Goal: Find specific page/section: Find specific page/section

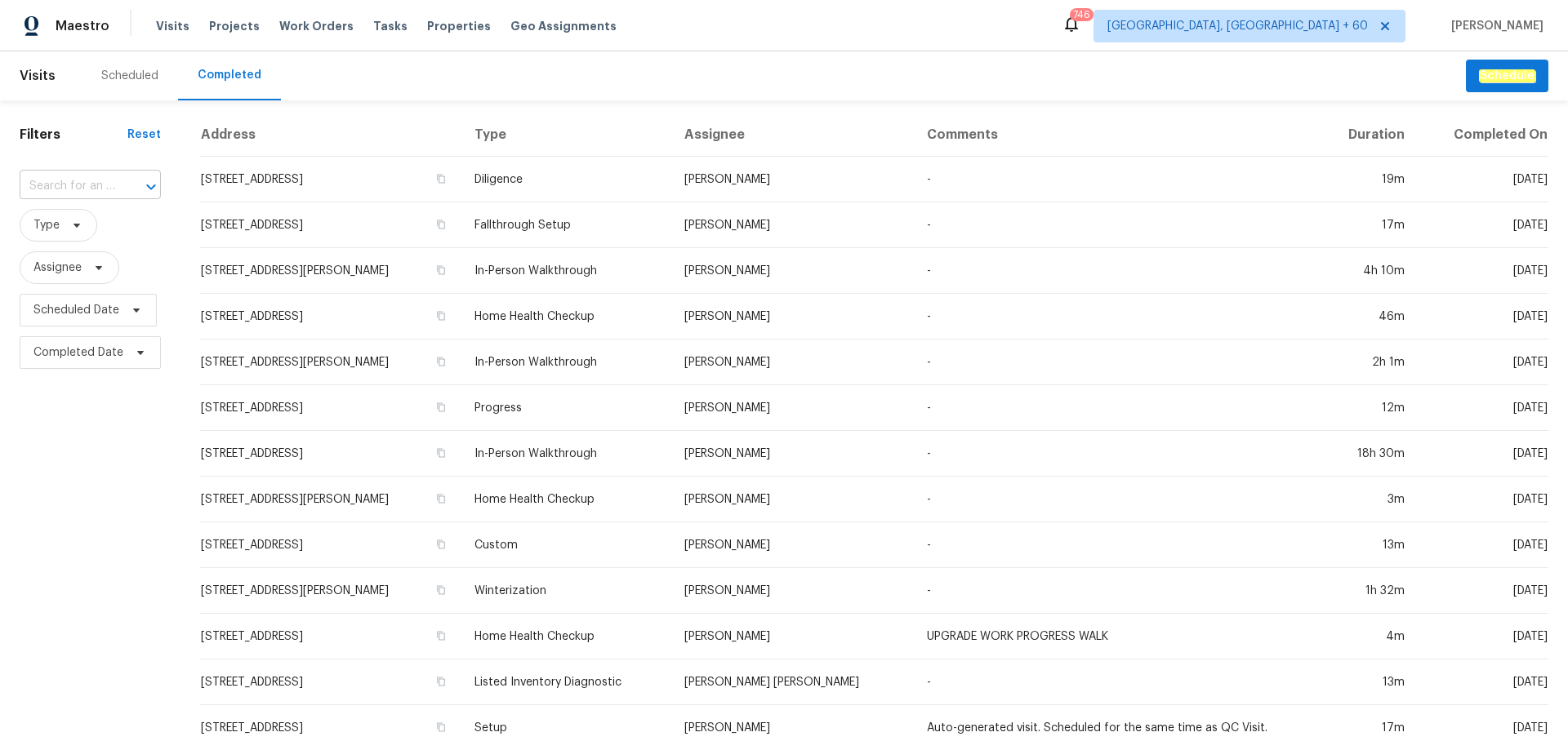
click at [75, 188] on input "text" at bounding box center [67, 186] width 95 height 25
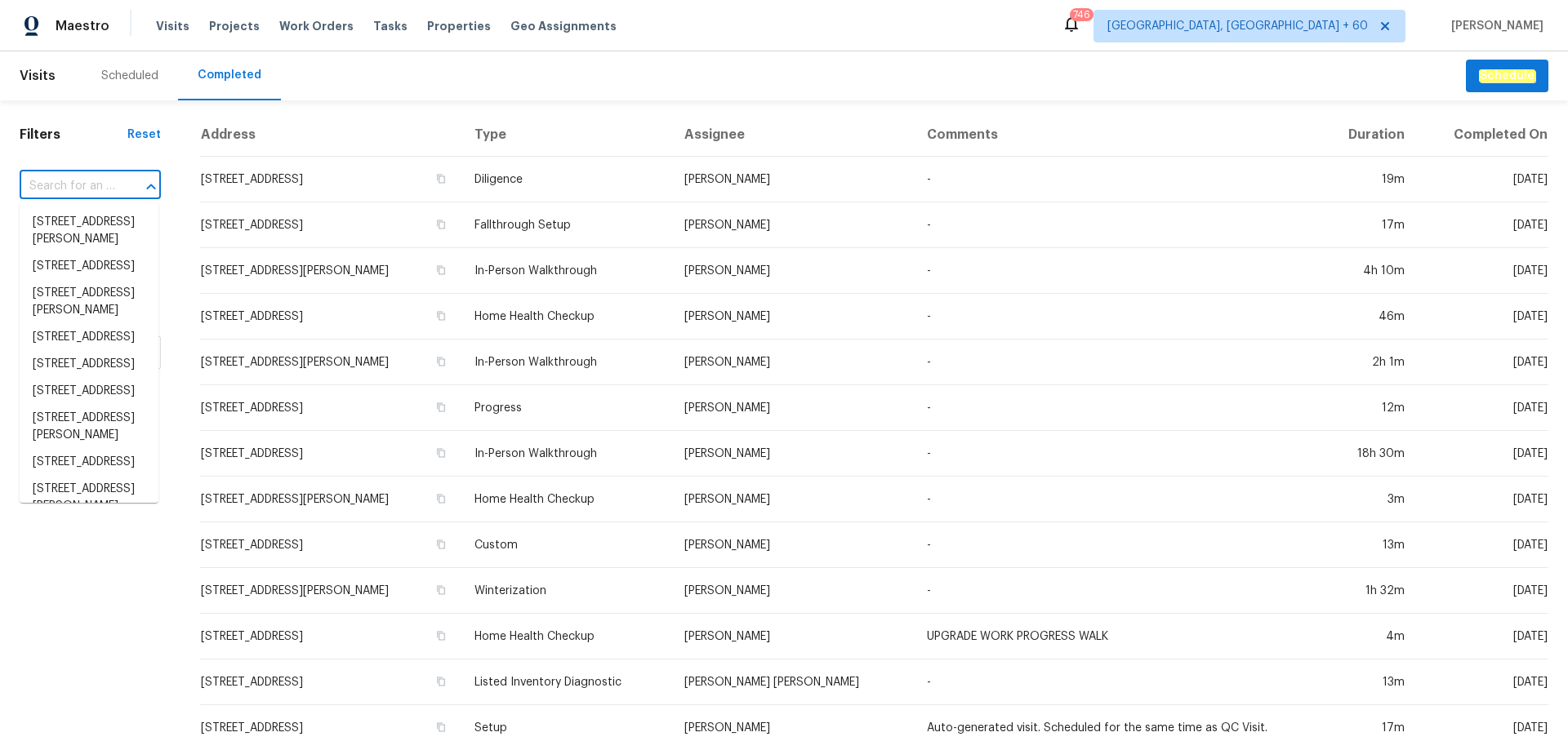
paste input "1822 McDougal Way, El Cajon, CA 92021"
type input "1822 McDougal Way, El Cajon, CA 92021"
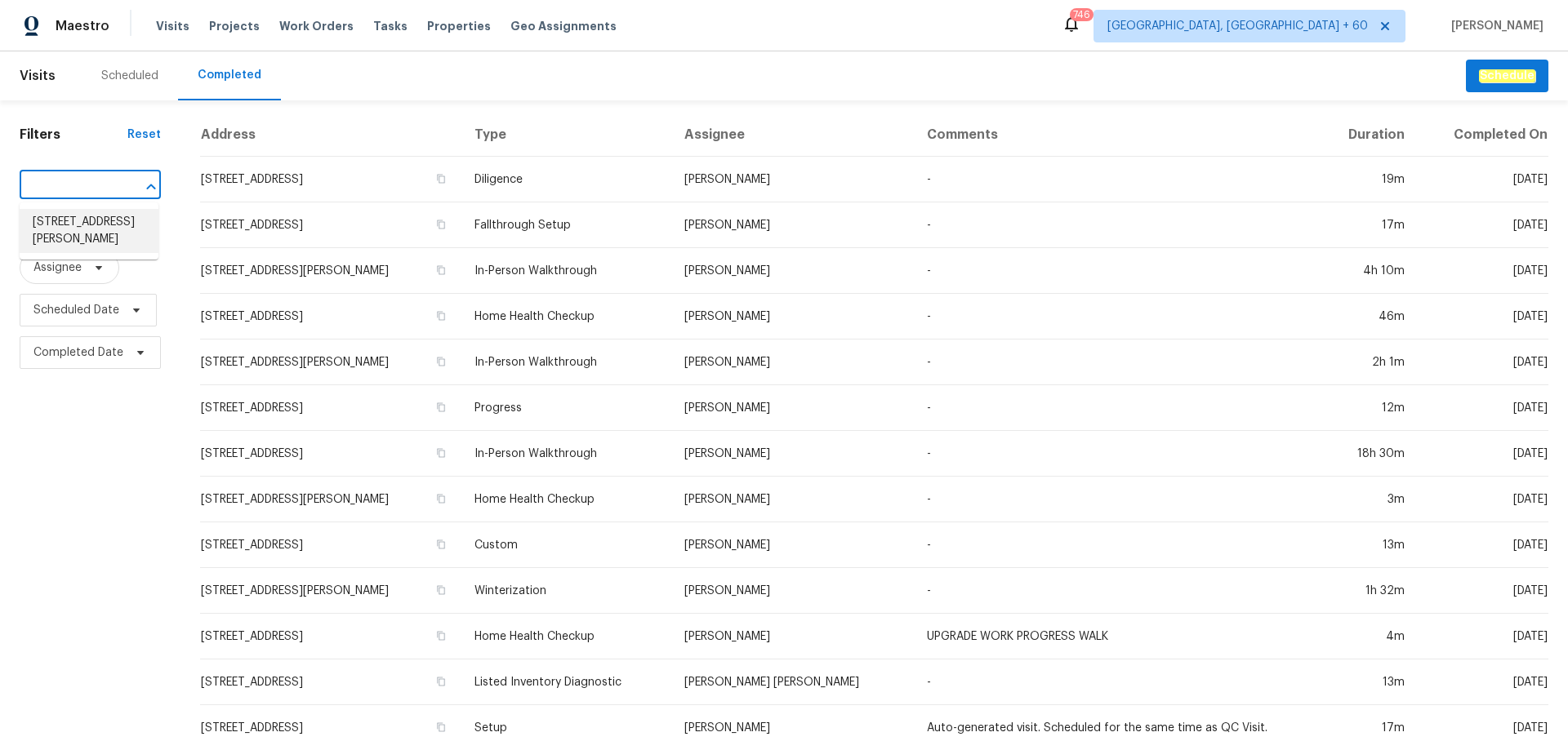
click at [71, 228] on li "1822 McDougal Way, El Cajon, CA 92021" at bounding box center [89, 231] width 138 height 44
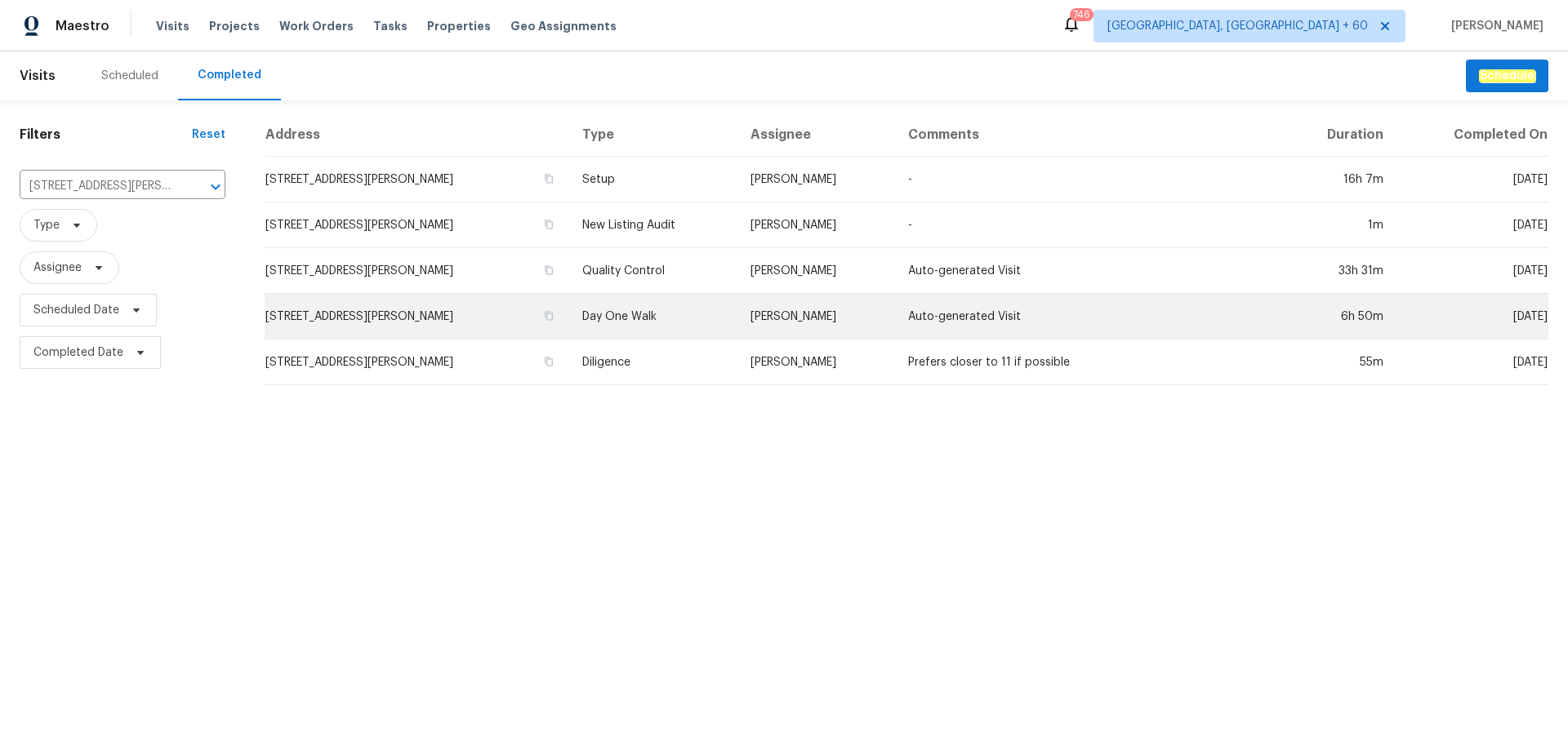
click at [671, 304] on td "Day One Walk" at bounding box center [653, 317] width 168 height 46
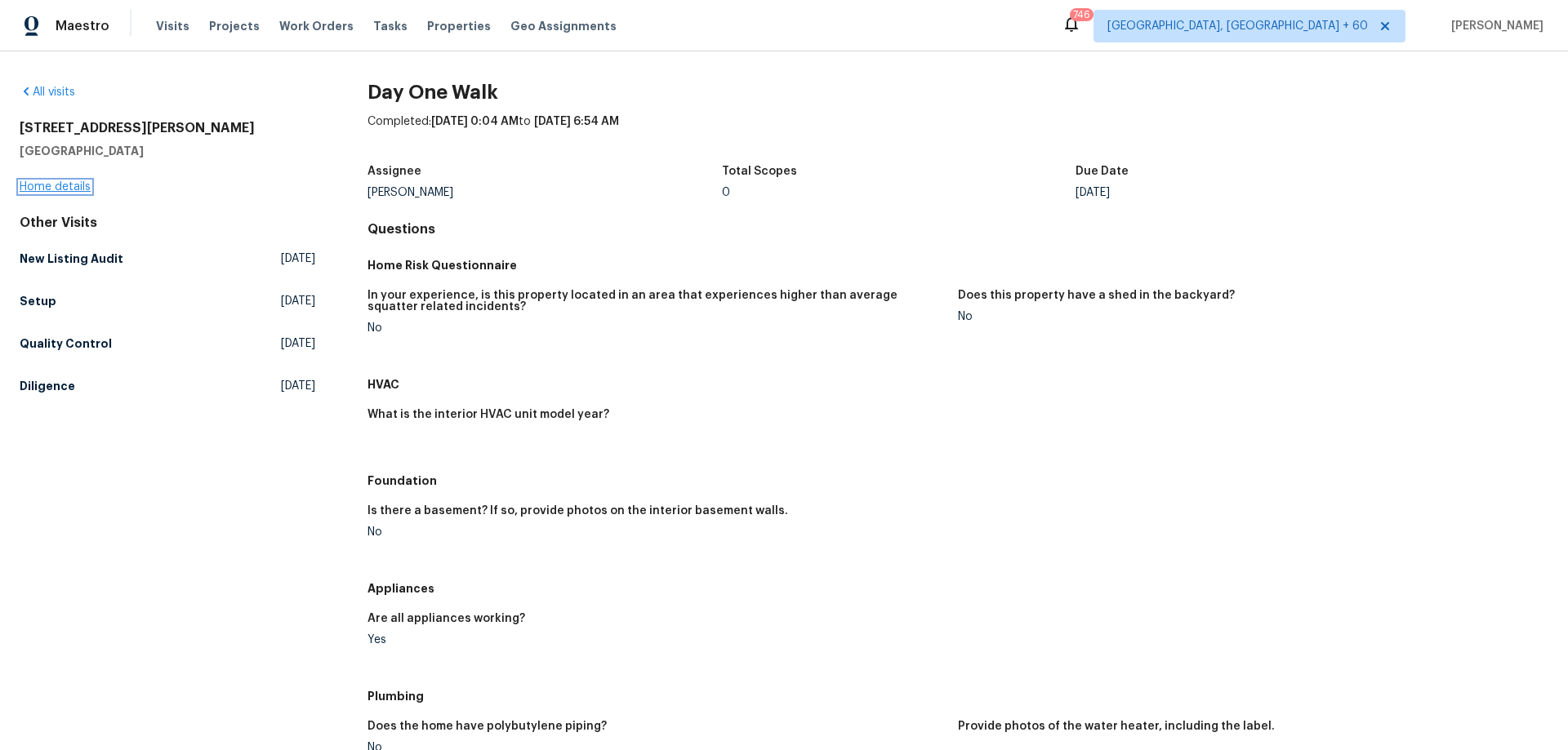
click at [57, 188] on link "Home details" at bounding box center [55, 187] width 71 height 11
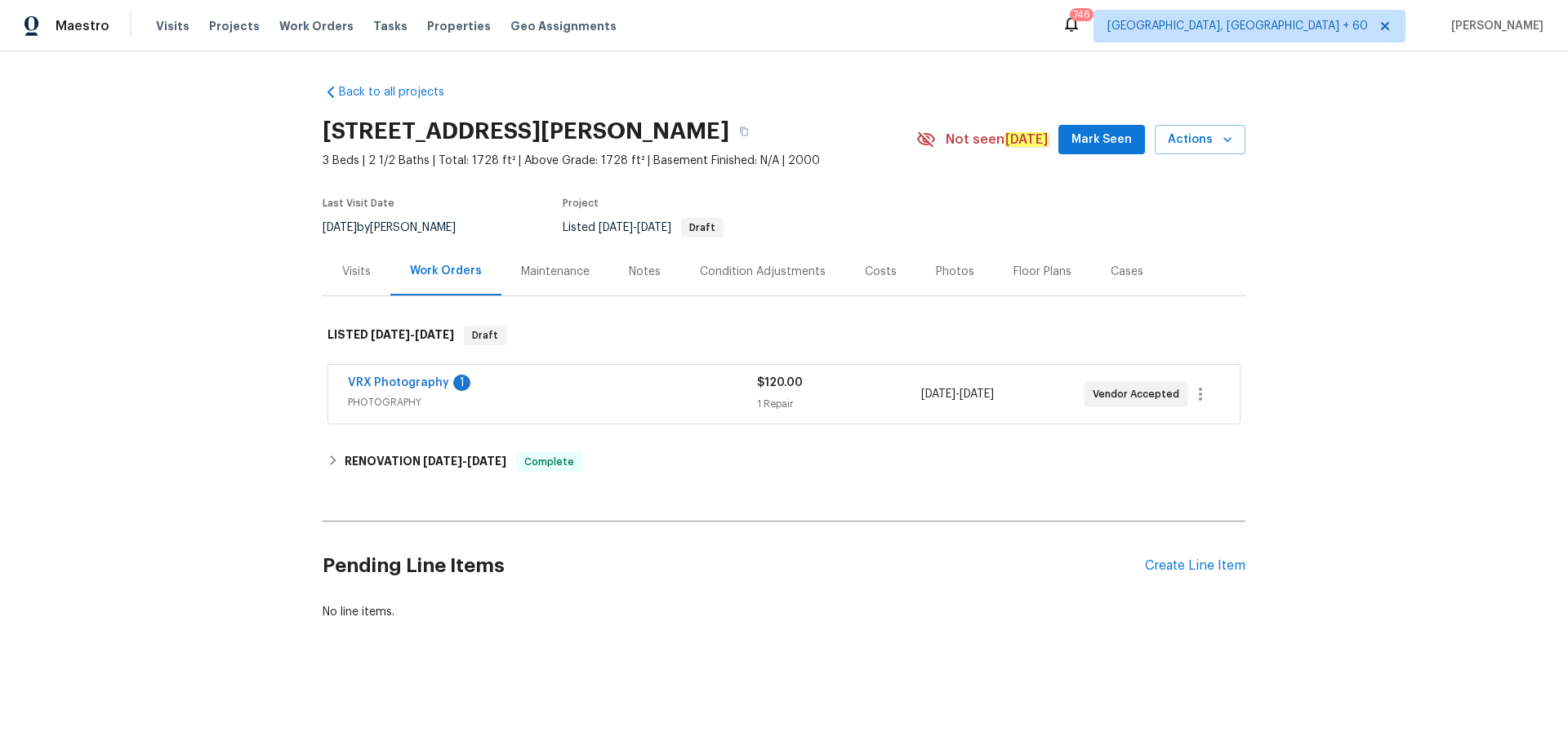
click at [948, 273] on div "Photos" at bounding box center [955, 272] width 38 height 16
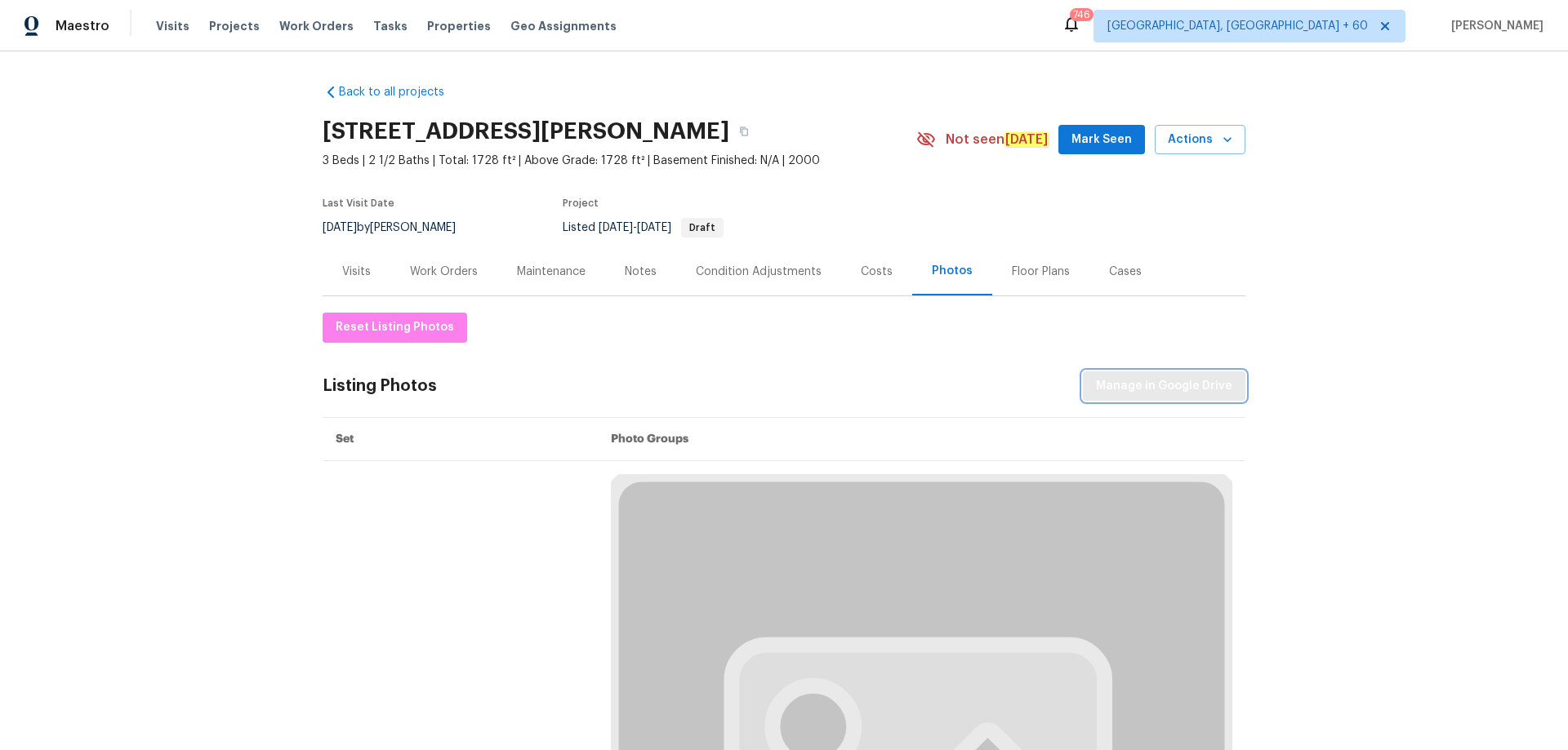
click at [1163, 388] on span "Manage in Google Drive" at bounding box center [1165, 387] width 137 height 21
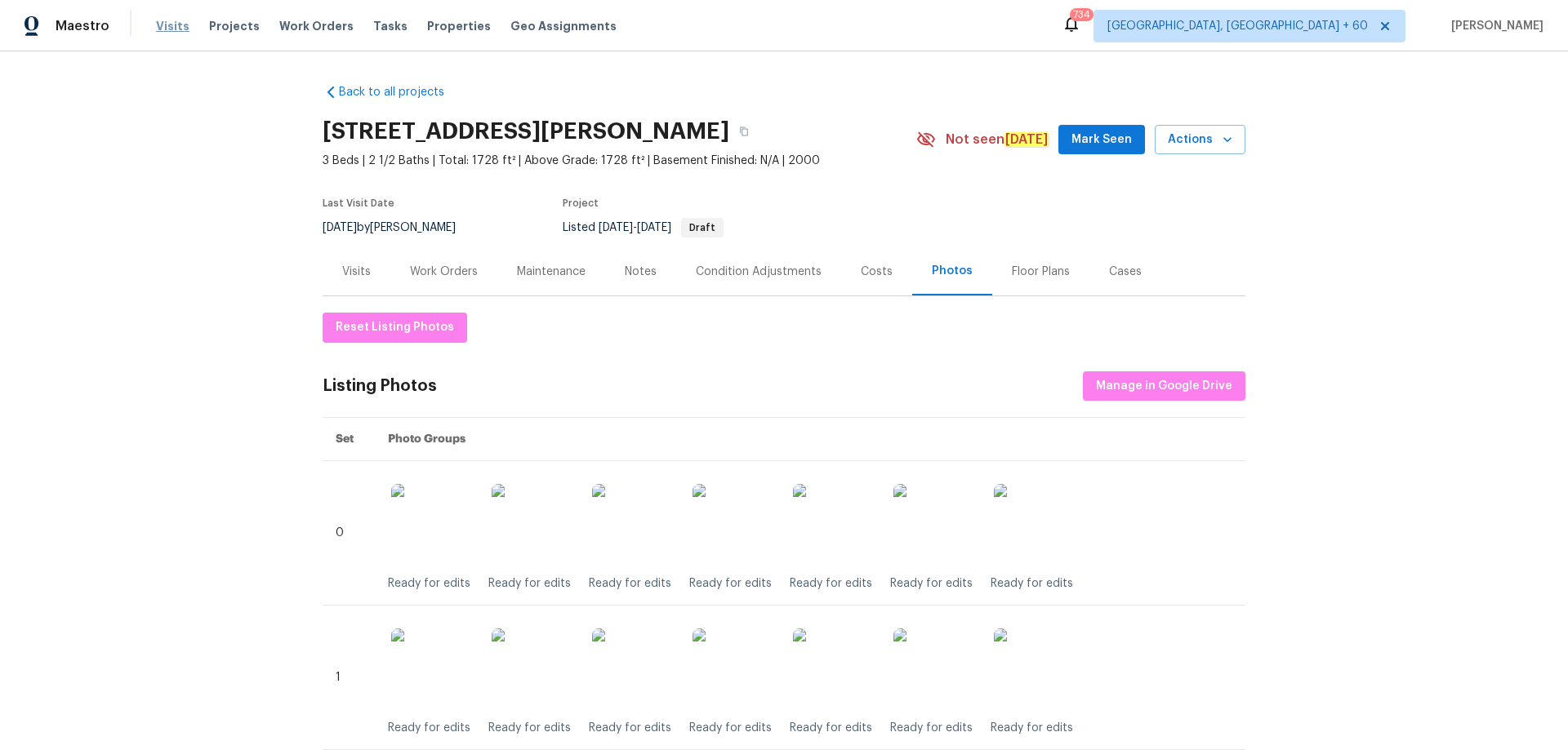
click at [173, 22] on span "Visits" at bounding box center [172, 26] width 34 height 16
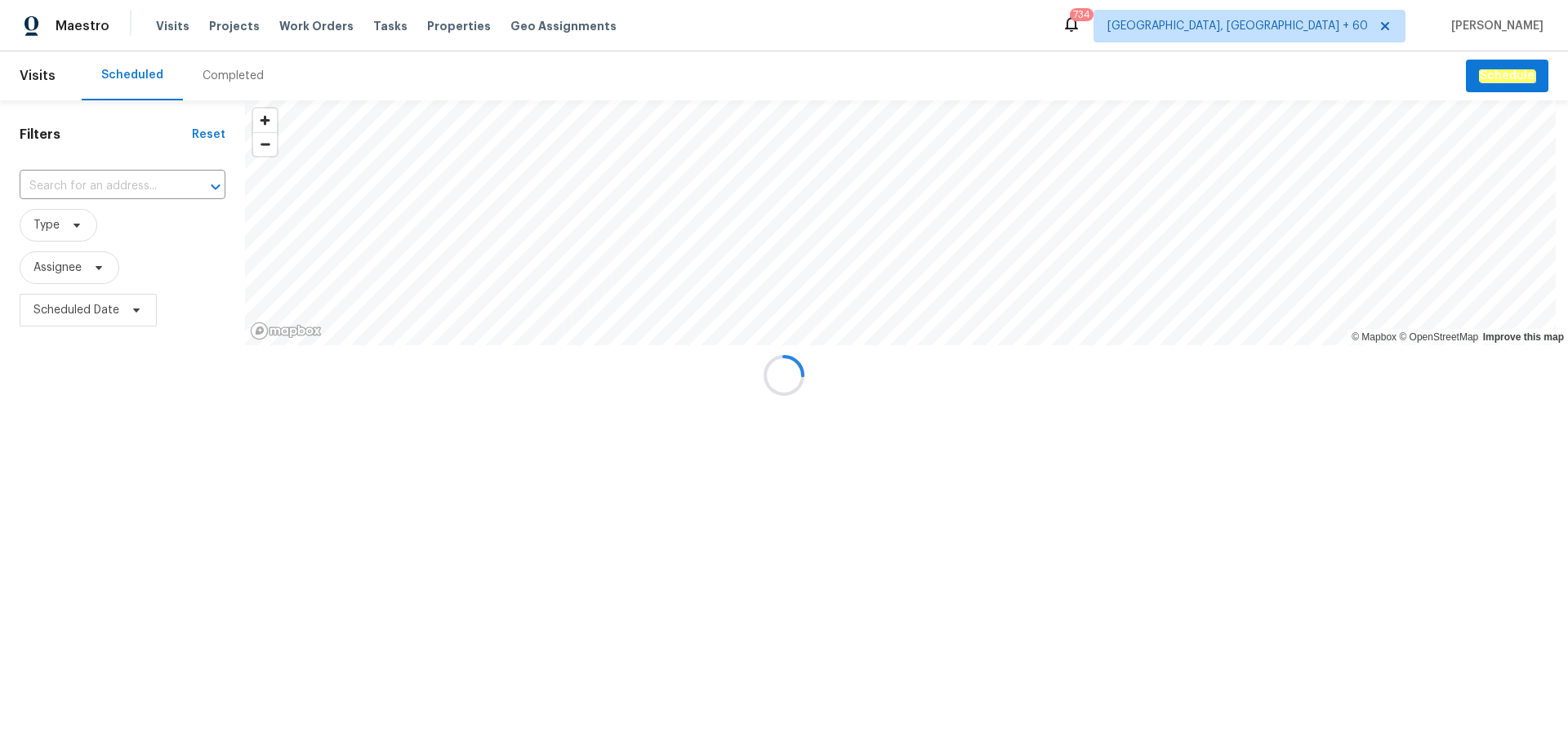
click at [232, 77] on div at bounding box center [784, 375] width 1568 height 750
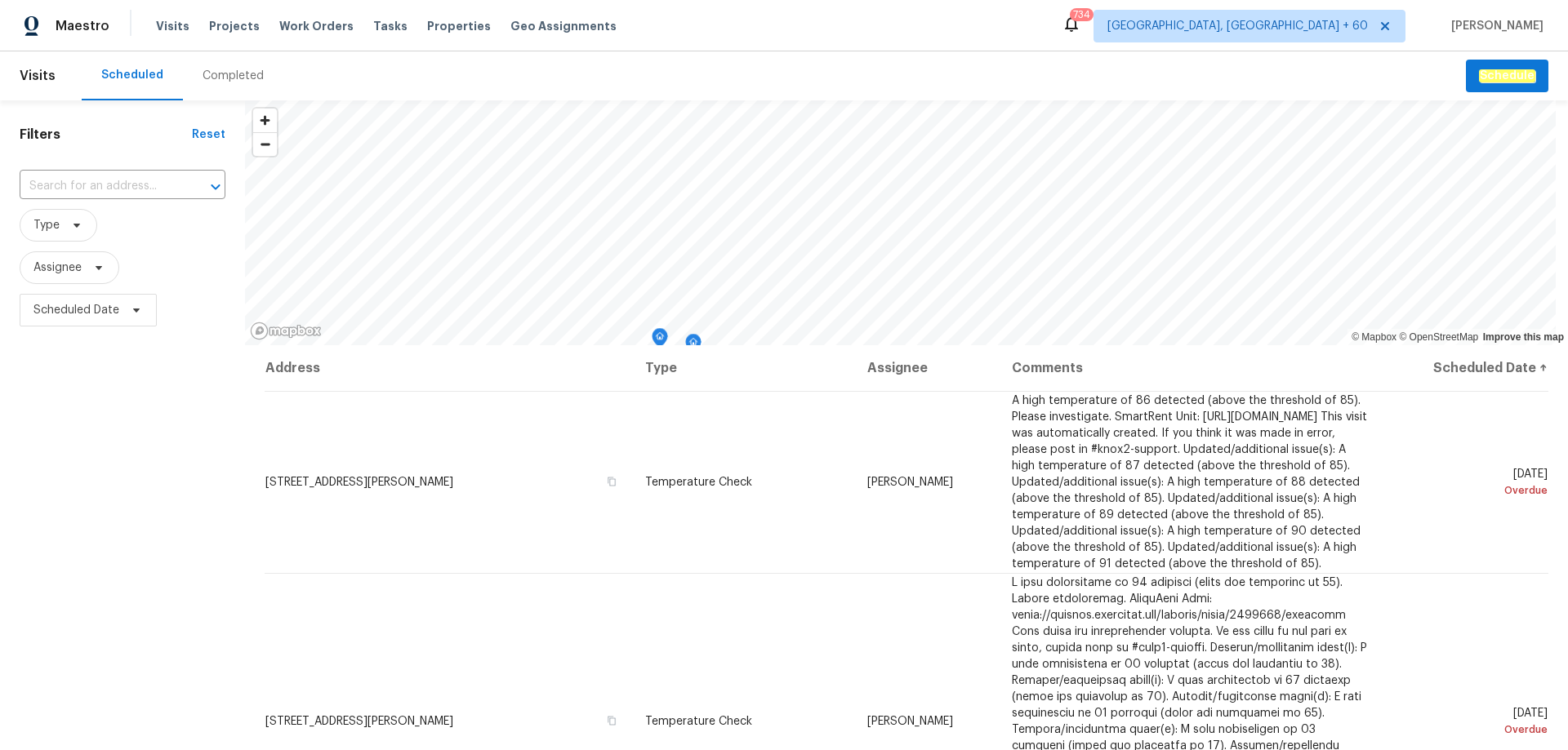
click at [237, 75] on div "Completed" at bounding box center [233, 75] width 61 height 16
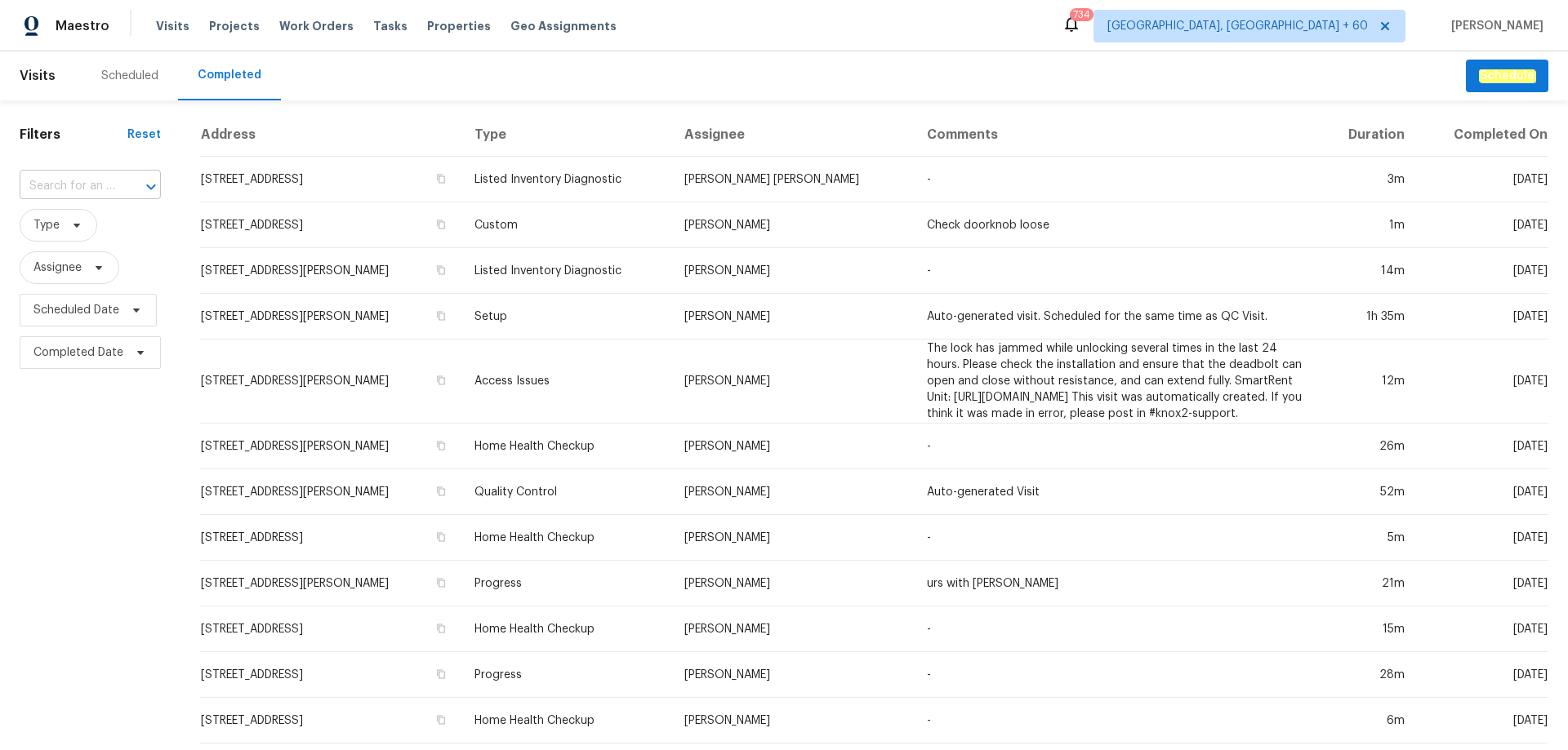
click at [91, 185] on input "text" at bounding box center [67, 186] width 95 height 25
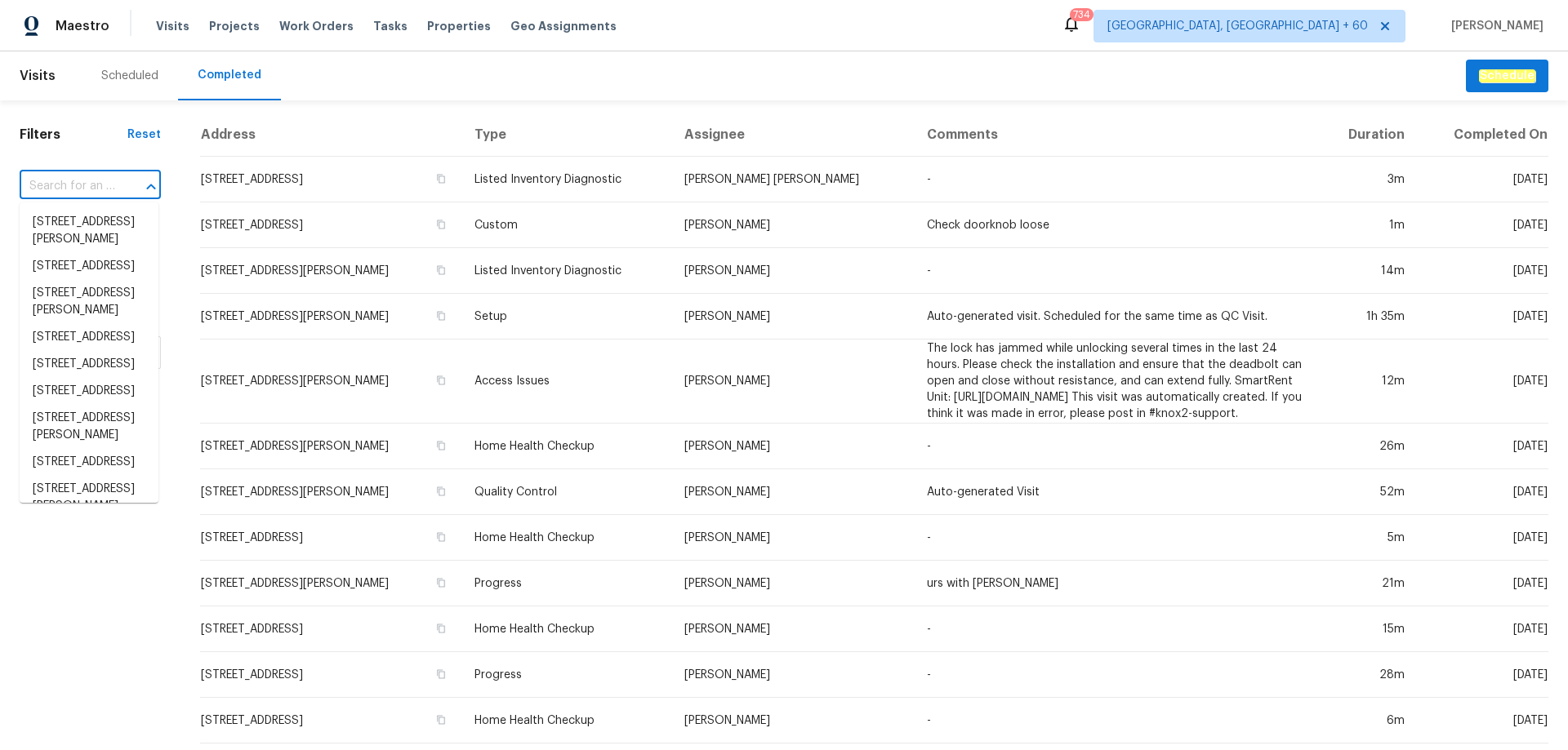
paste input "[STREET_ADDRESS][PERSON_NAME]"
type input "[STREET_ADDRESS][PERSON_NAME]"
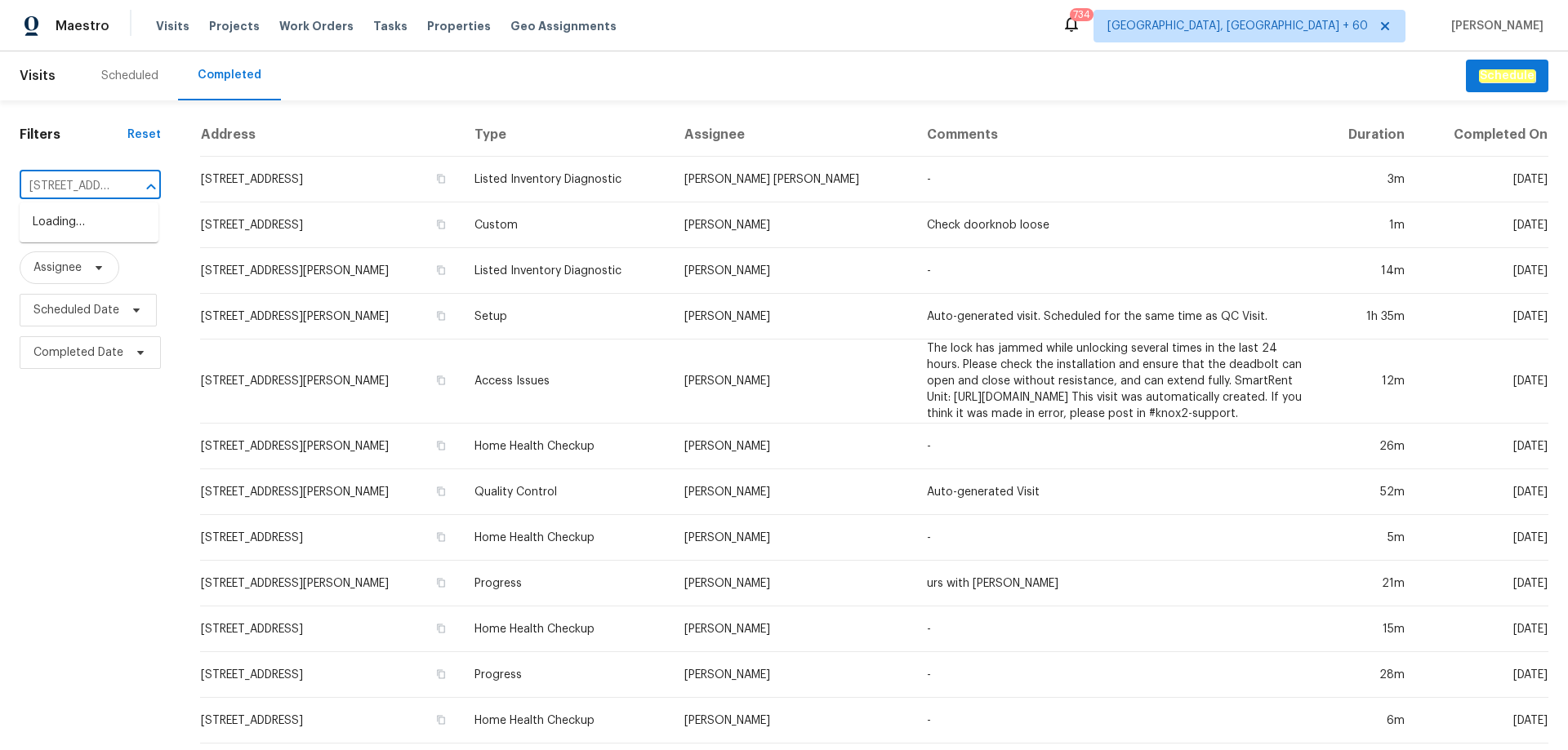
scroll to position [0, 101]
click at [80, 228] on li "[STREET_ADDRESS][PERSON_NAME]" at bounding box center [89, 231] width 138 height 44
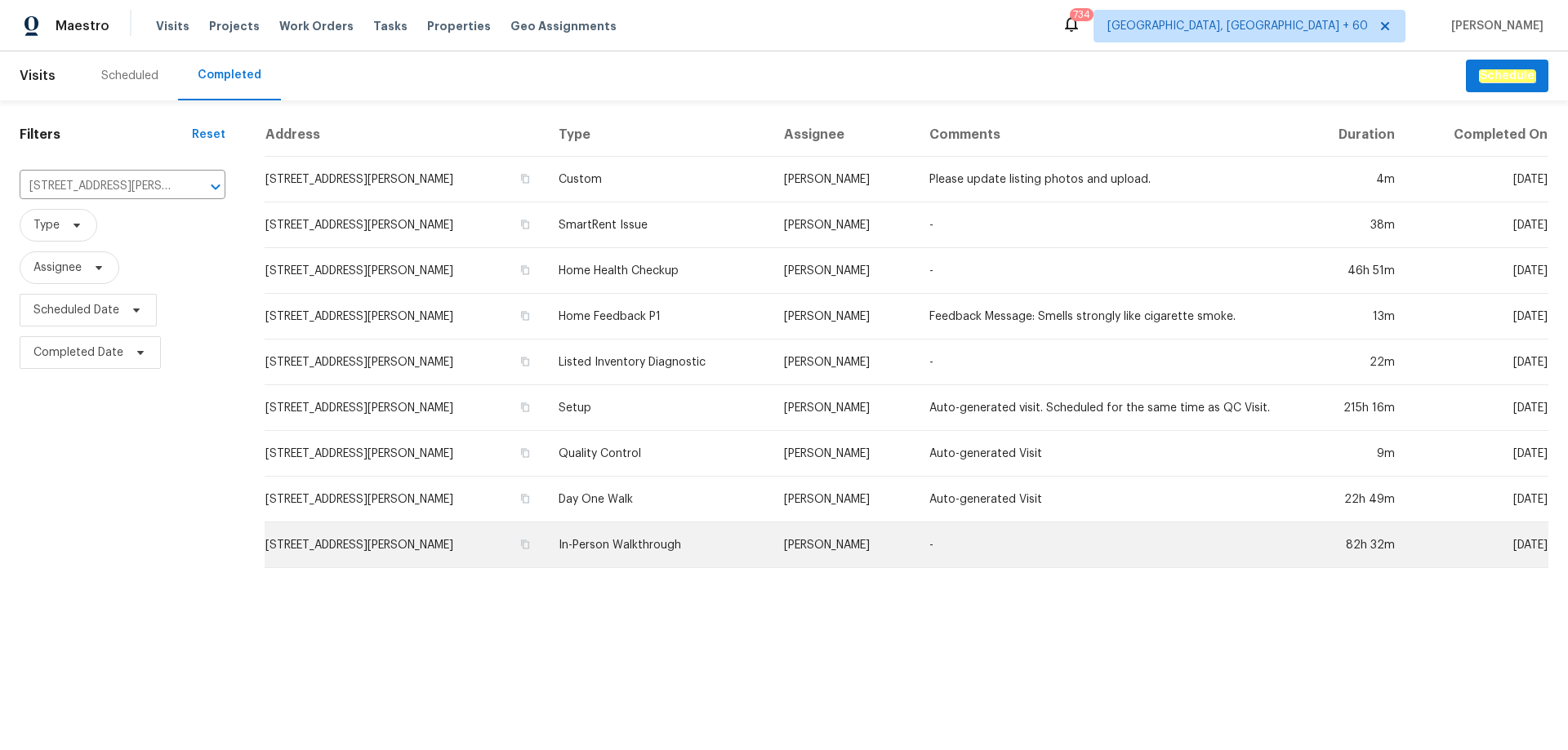
click at [728, 537] on td "In-Person Walkthrough" at bounding box center [658, 545] width 225 height 46
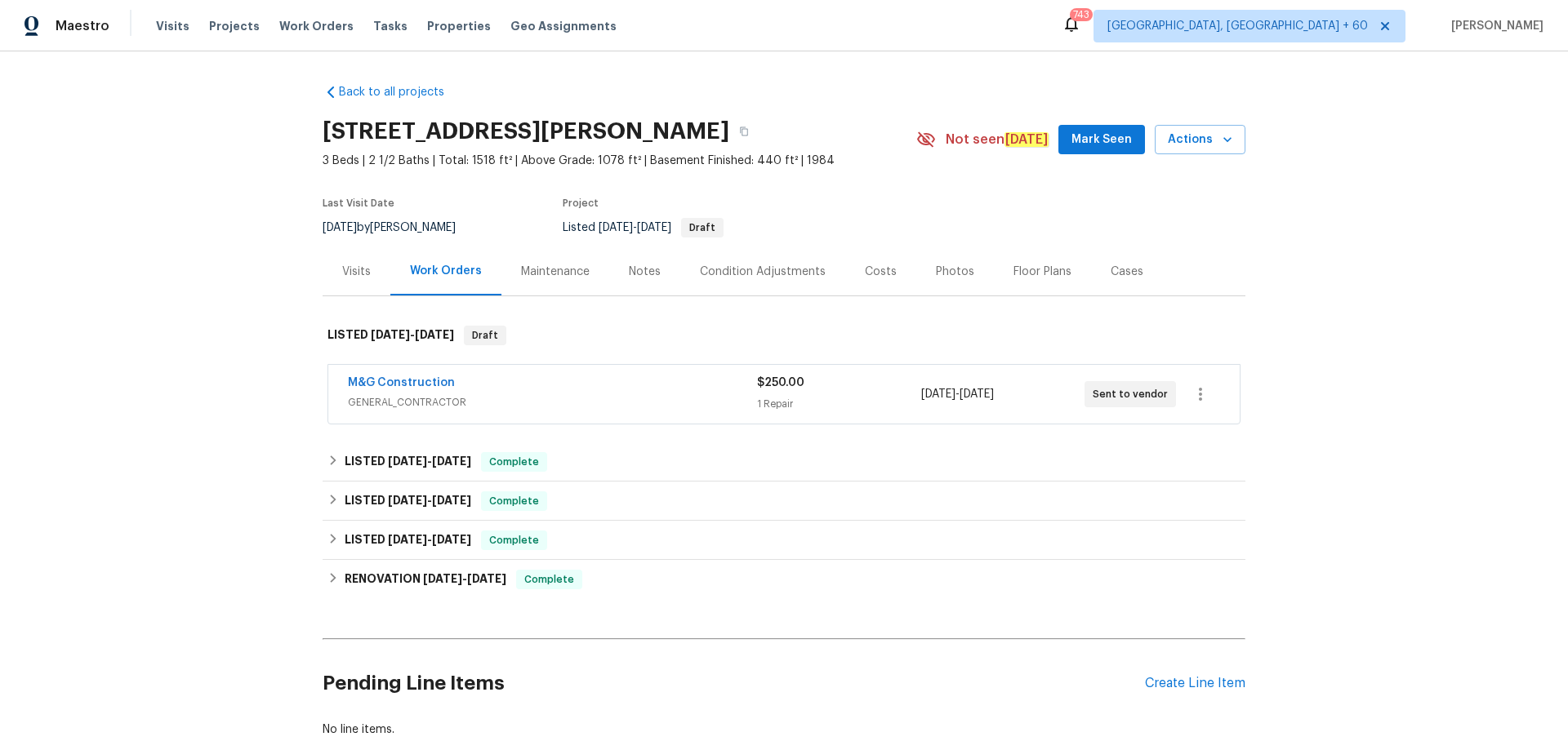
click at [954, 272] on div "Photos" at bounding box center [955, 272] width 38 height 16
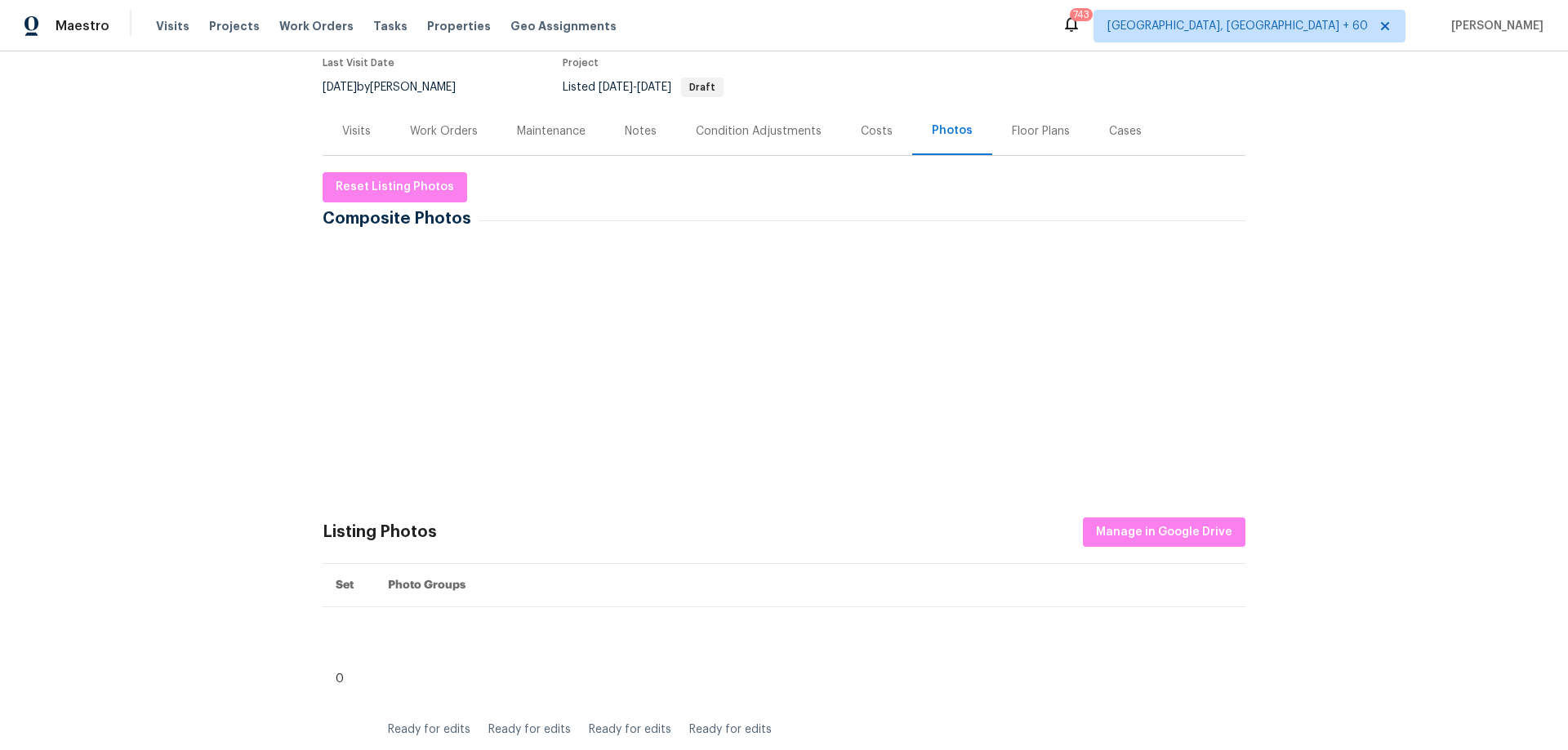
scroll to position [163, 0]
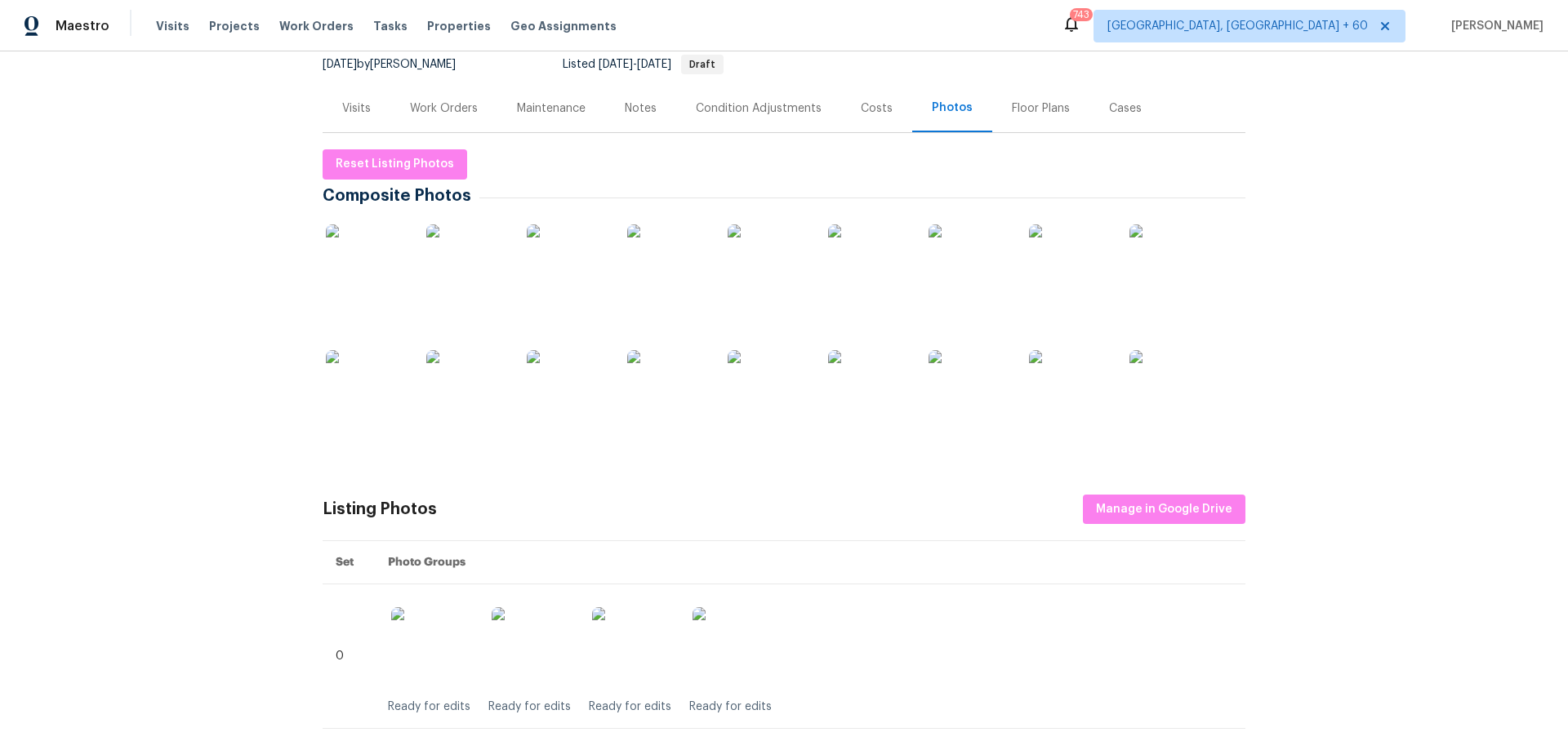
click at [1147, 517] on span "Manage in Google Drive" at bounding box center [1165, 510] width 137 height 21
